Goal: Task Accomplishment & Management: Complete application form

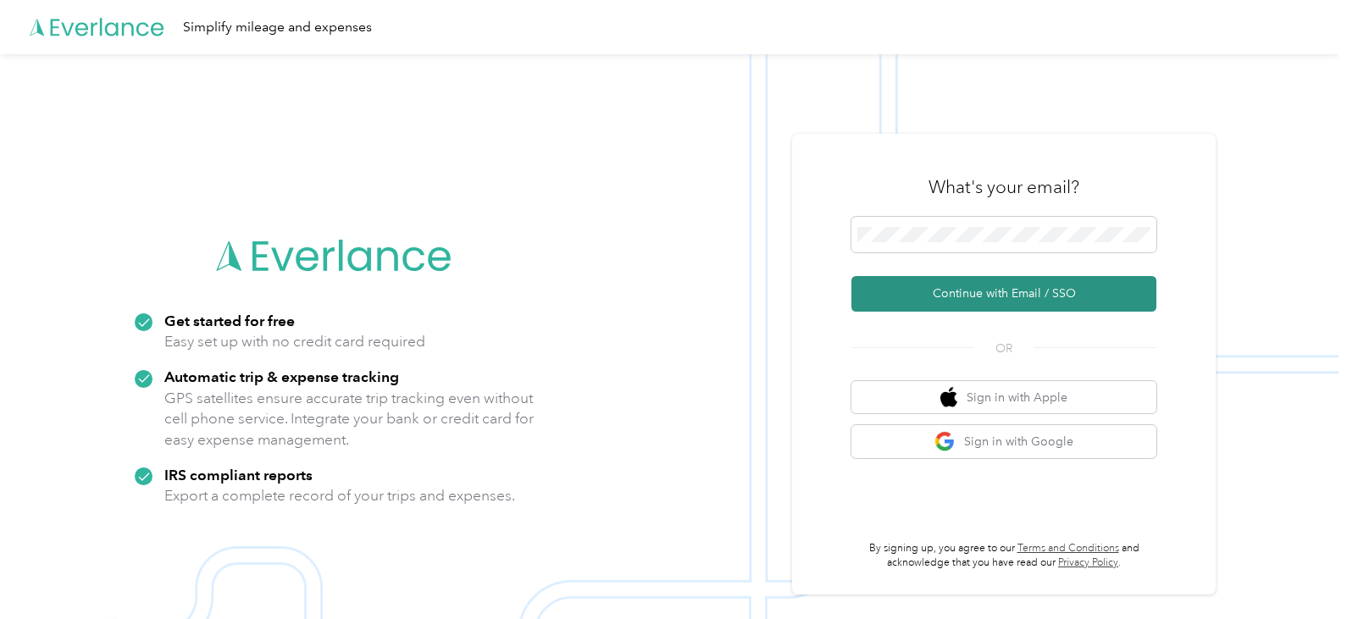
click at [1012, 300] on button "Continue with Email / SSO" at bounding box center [1004, 294] width 305 height 36
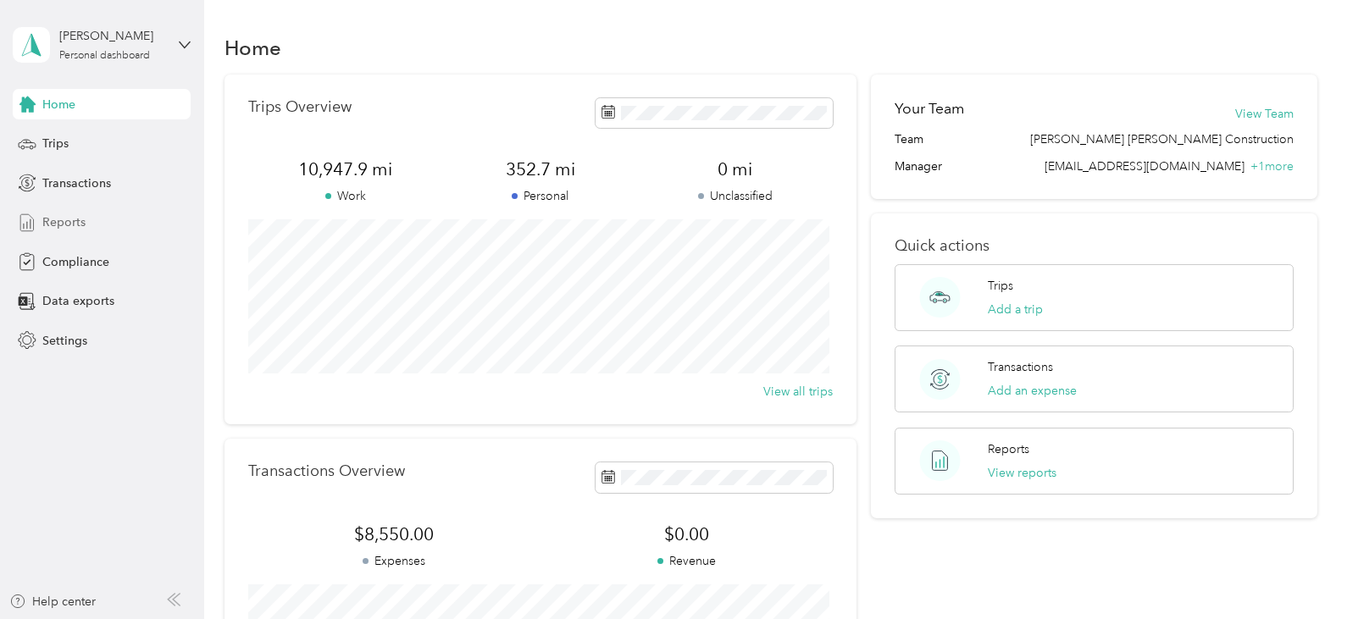
click at [83, 218] on span "Reports" at bounding box center [63, 223] width 43 height 18
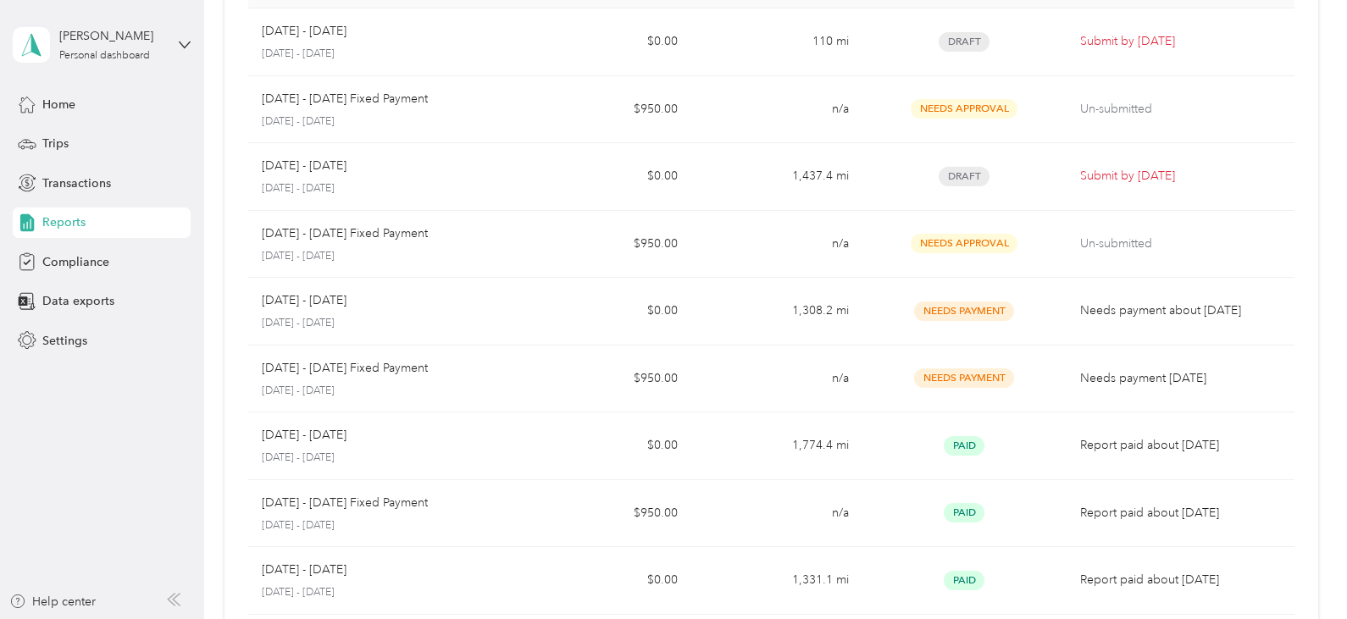
scroll to position [169, 0]
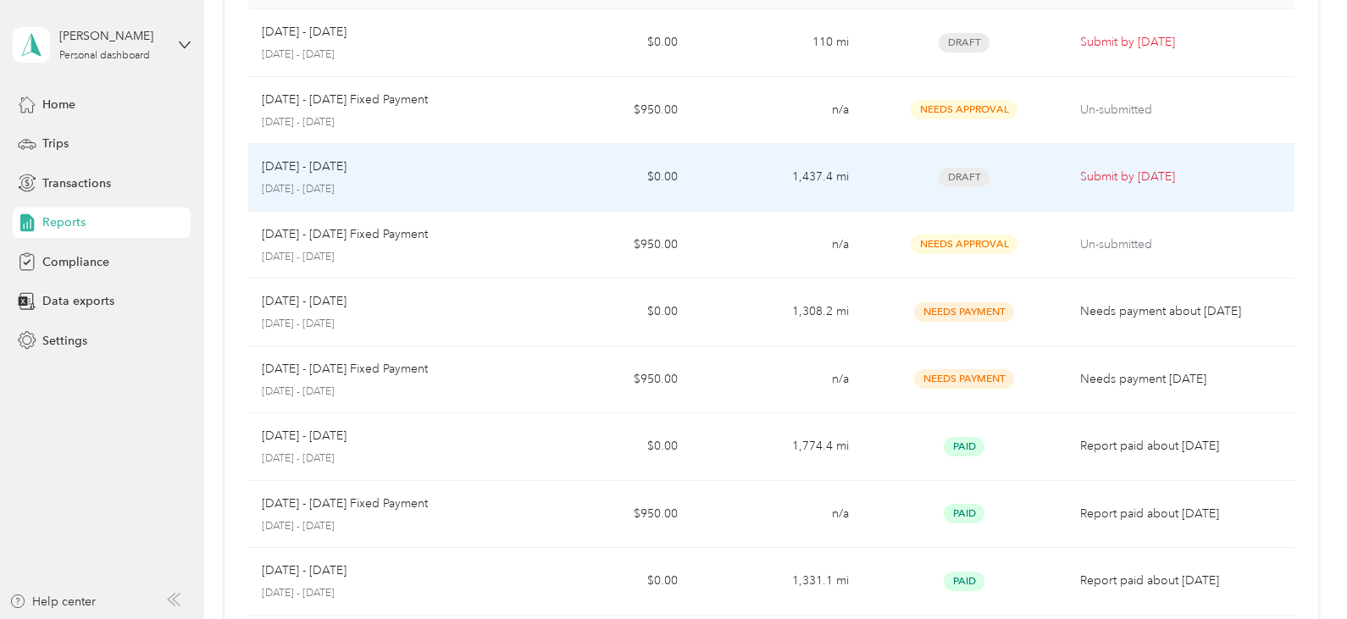
click at [328, 170] on p "[DATE] - [DATE]" at bounding box center [304, 167] width 85 height 19
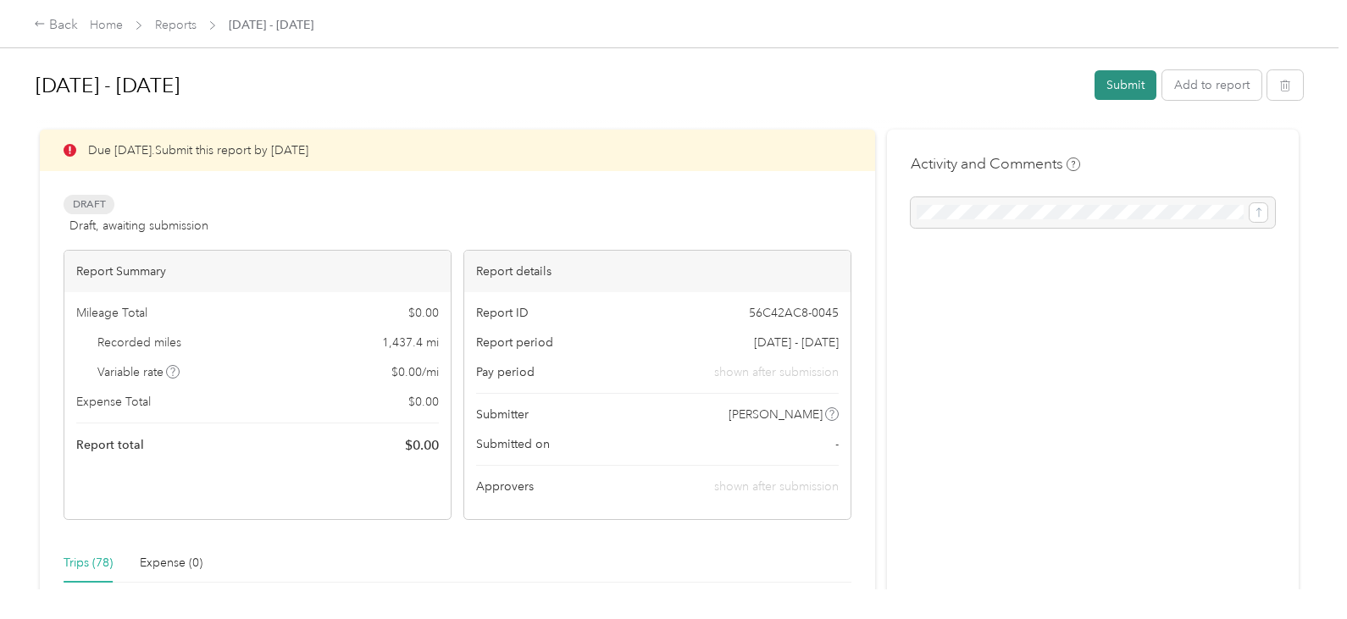
click at [1131, 87] on button "Submit" at bounding box center [1126, 85] width 62 height 30
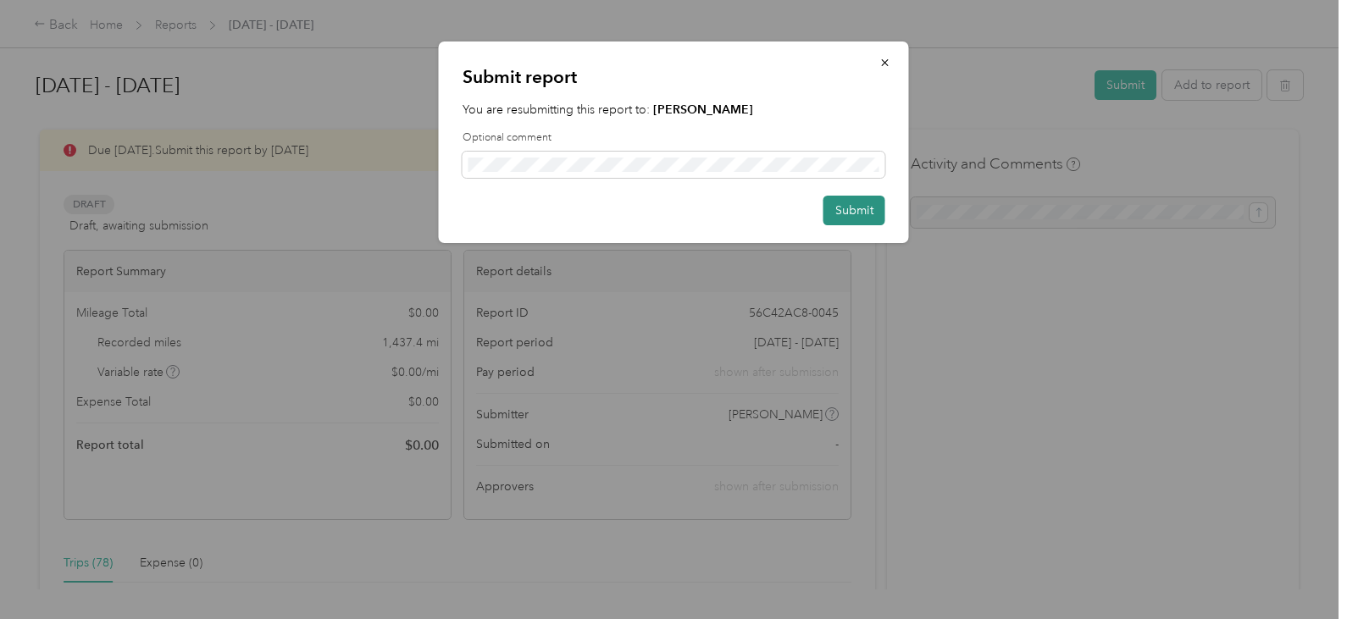
click at [870, 208] on button "Submit" at bounding box center [855, 211] width 62 height 30
